Goal: Task Accomplishment & Management: Manage account settings

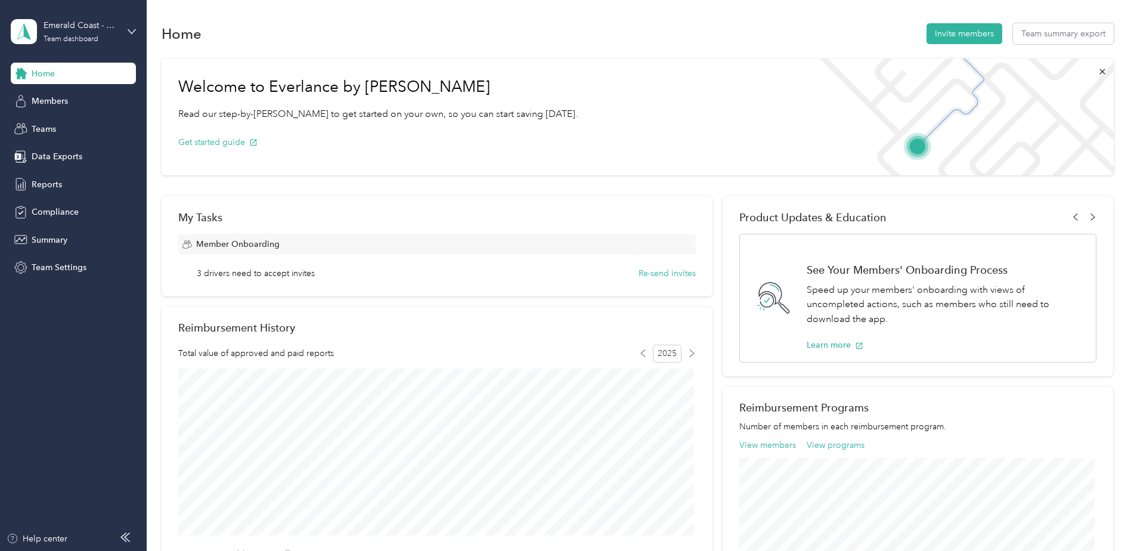
click at [127, 33] on div "Emerald Coast - 30A (formerly Beach Girls) Team dashboard" at bounding box center [73, 32] width 125 height 42
drag, startPoint x: 86, startPoint y: 352, endPoint x: 76, endPoint y: 257, distance: 95.3
click at [83, 348] on aside "Emerald Coast - 30A (formerly Beach Girls) Team dashboard Home Members Teams Da…" at bounding box center [73, 275] width 147 height 551
click at [55, 188] on span "Reports" at bounding box center [47, 184] width 30 height 13
